Goal: Check status

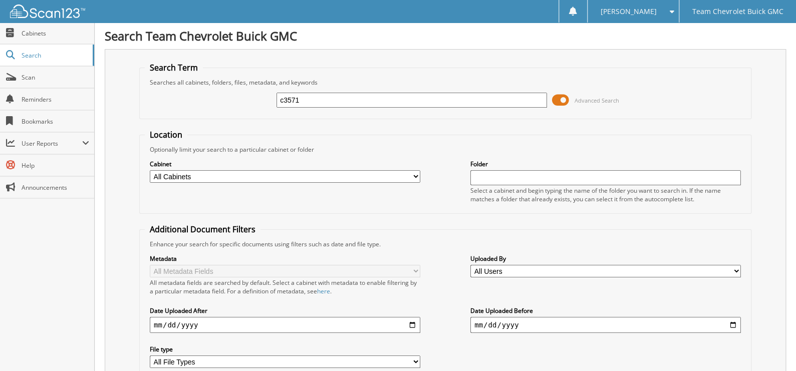
type input "c3571"
click at [566, 101] on span at bounding box center [560, 100] width 17 height 15
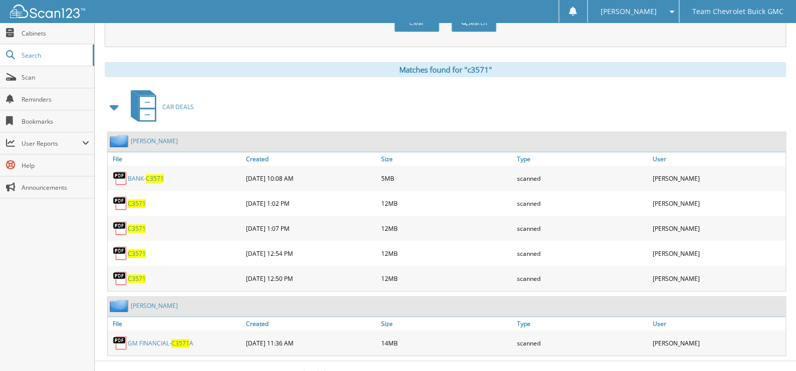
scroll to position [126, 0]
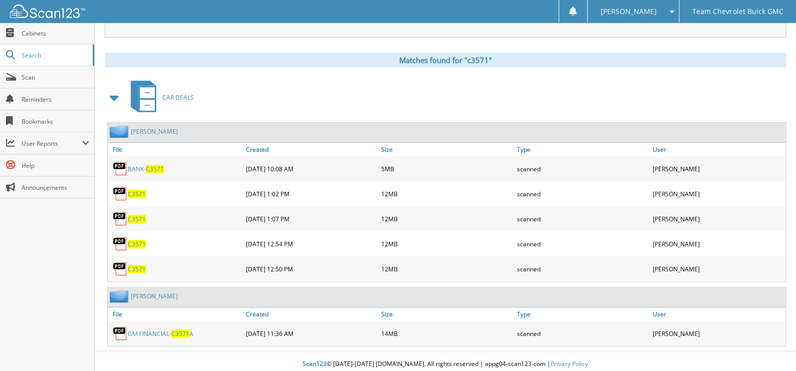
click at [159, 329] on link "GM FINANCIAL- C3571 A" at bounding box center [161, 333] width 66 height 9
